Goal: Information Seeking & Learning: Learn about a topic

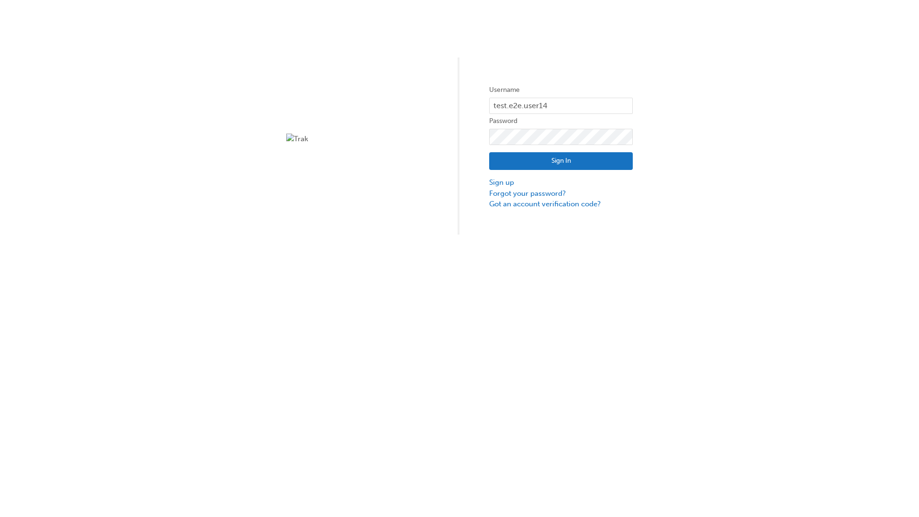
type input "test.e2e.user14"
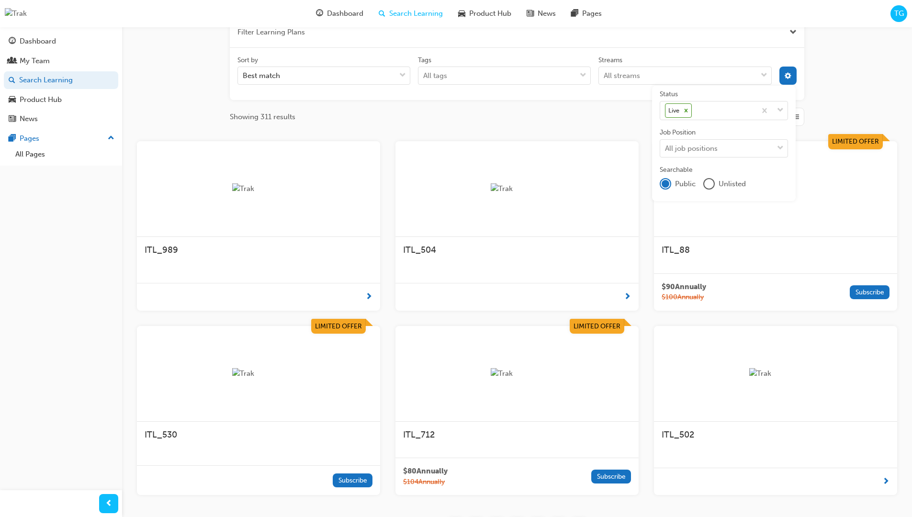
scroll to position [172, 0]
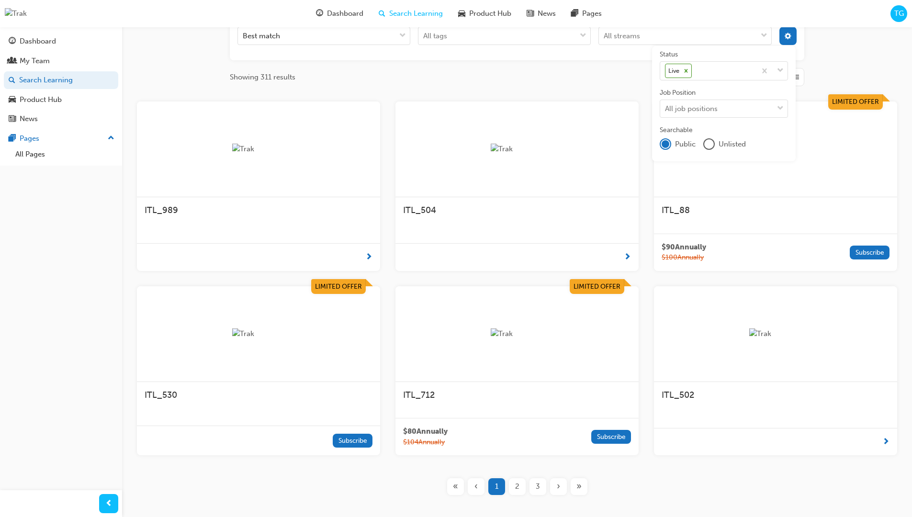
click at [605, 40] on input "Streams All streams" at bounding box center [604, 36] width 1 height 8
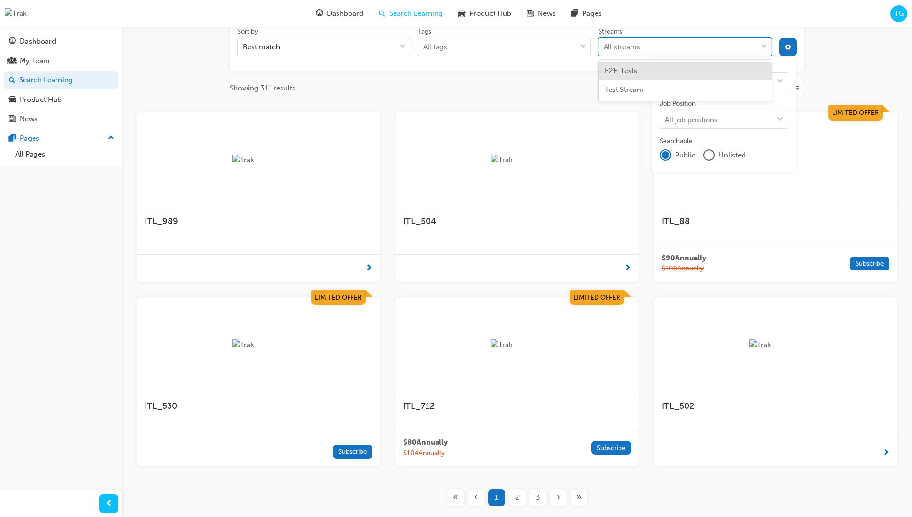
click at [605, 47] on input "Streams option E2E-Tests focused, 1 of 2. 2 results available. Use Up and Down …" at bounding box center [604, 47] width 1 height 8
click at [610, 47] on input "Streams 0 results available for search term P. Select is focused ,type to refin…" at bounding box center [607, 47] width 6 height 8
